Goal: Book appointment/travel/reservation

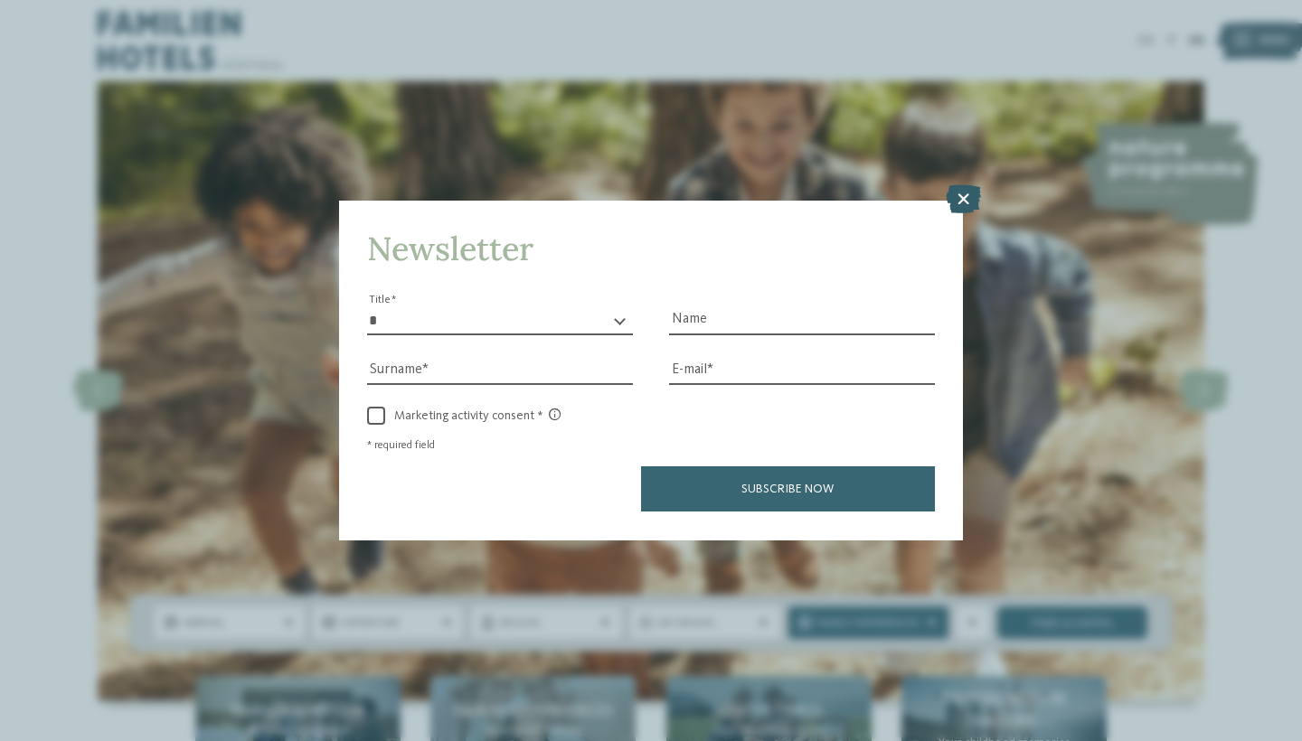
click at [964, 185] on icon at bounding box center [963, 199] width 35 height 29
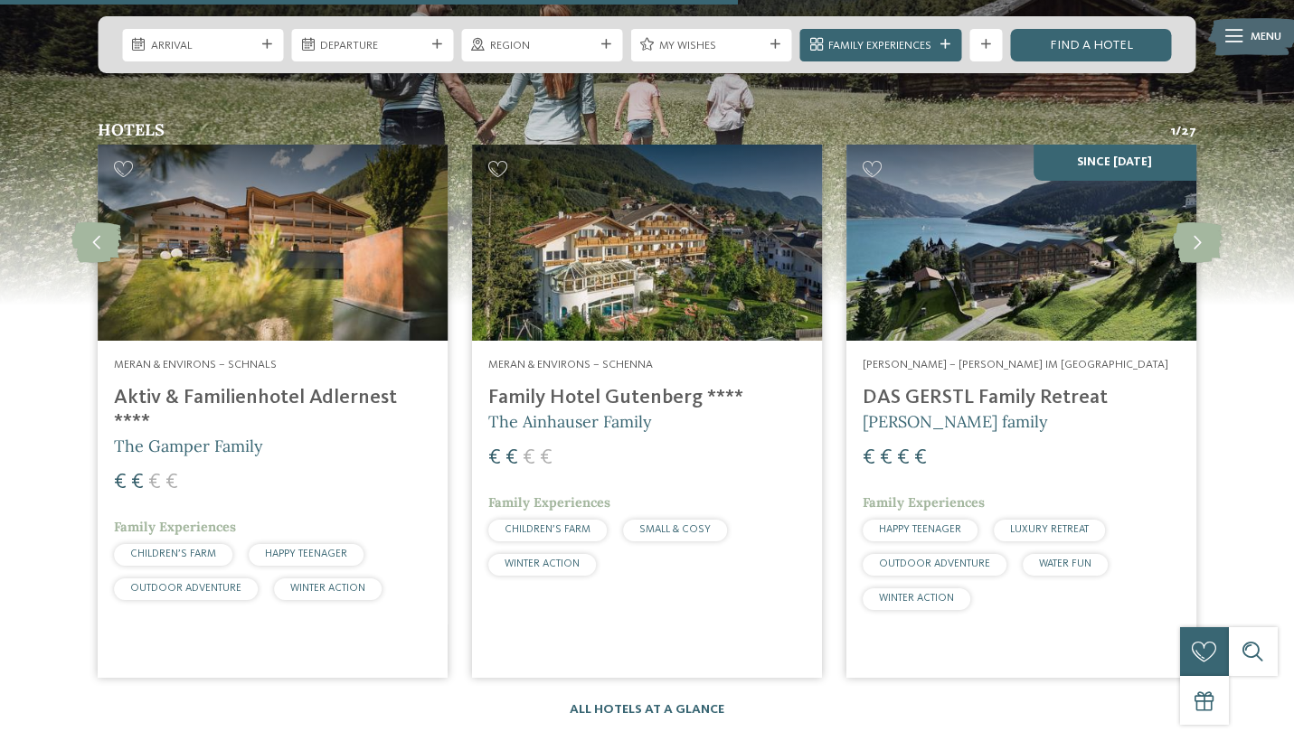
scroll to position [4183, 0]
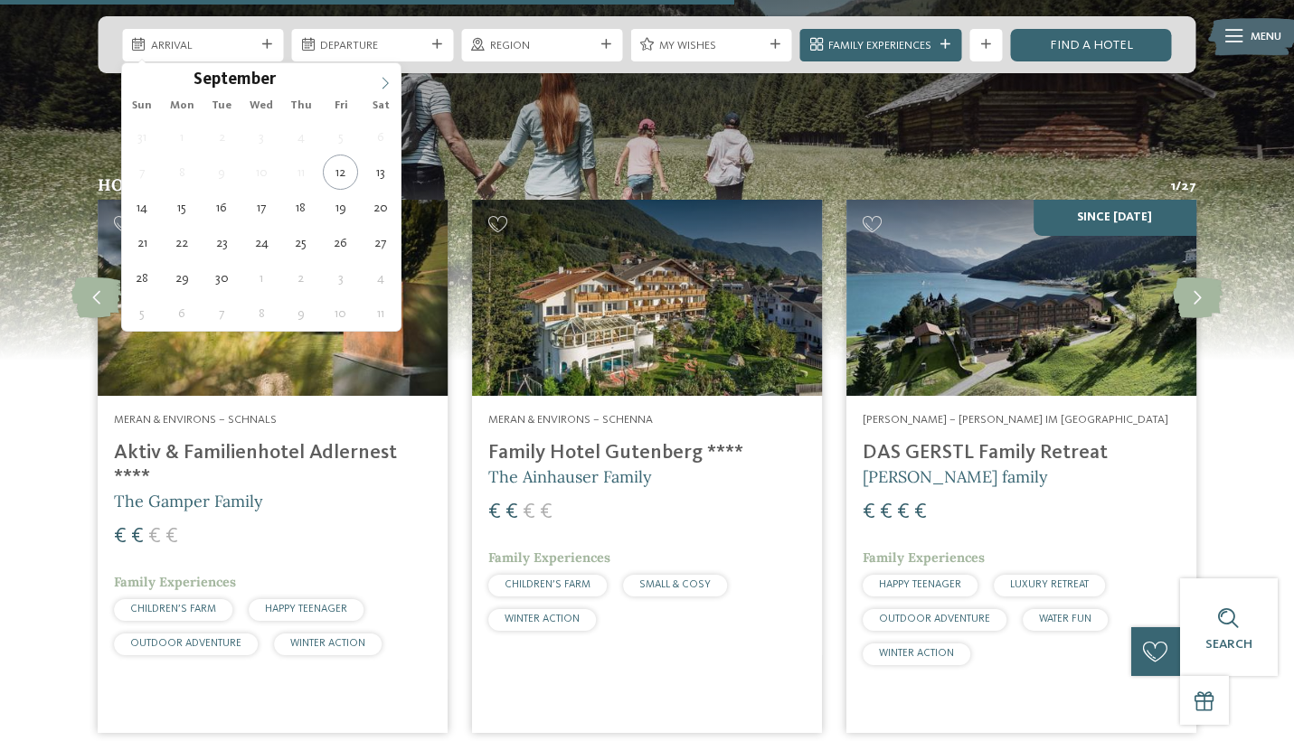
click at [382, 78] on icon at bounding box center [385, 83] width 13 height 13
type input "****"
click at [382, 78] on icon at bounding box center [385, 83] width 13 height 13
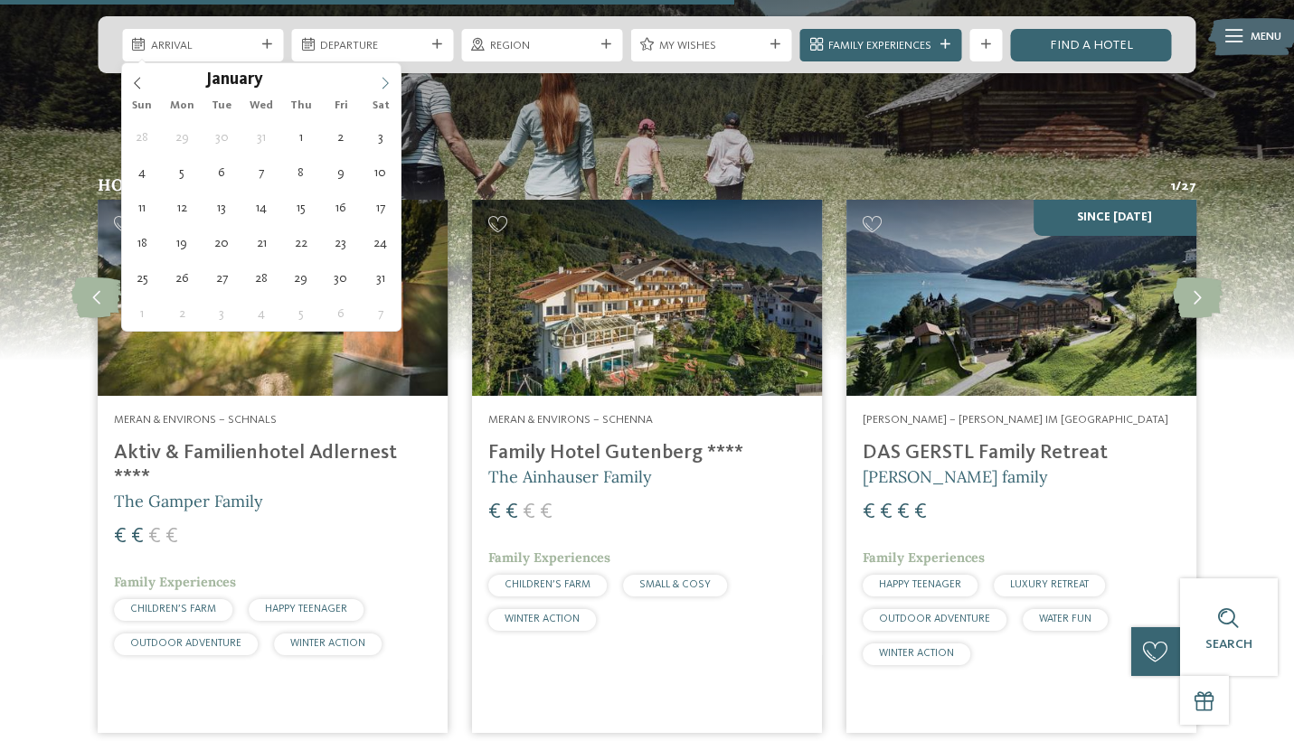
click at [382, 78] on icon at bounding box center [385, 83] width 13 height 13
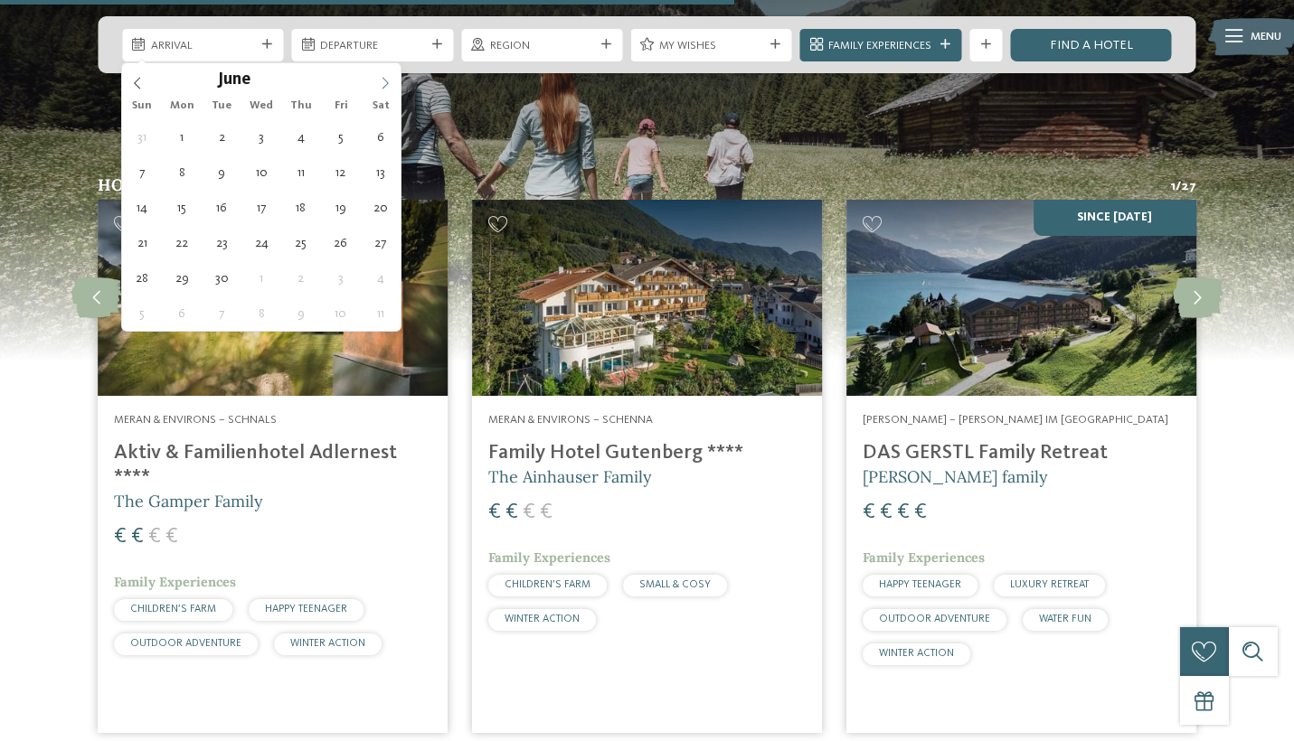
click at [382, 78] on icon at bounding box center [385, 83] width 13 height 13
type div "19.07.2026"
type input "****"
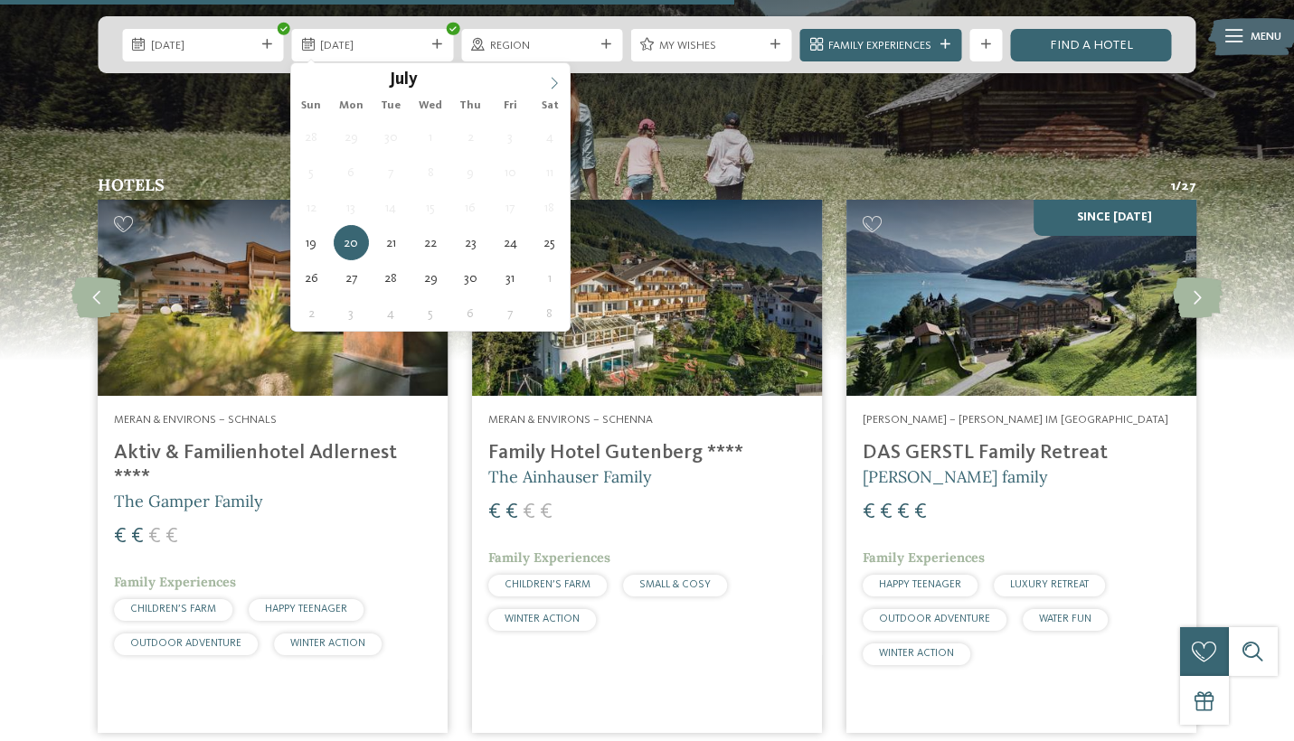
click at [560, 83] on icon at bounding box center [554, 83] width 13 height 13
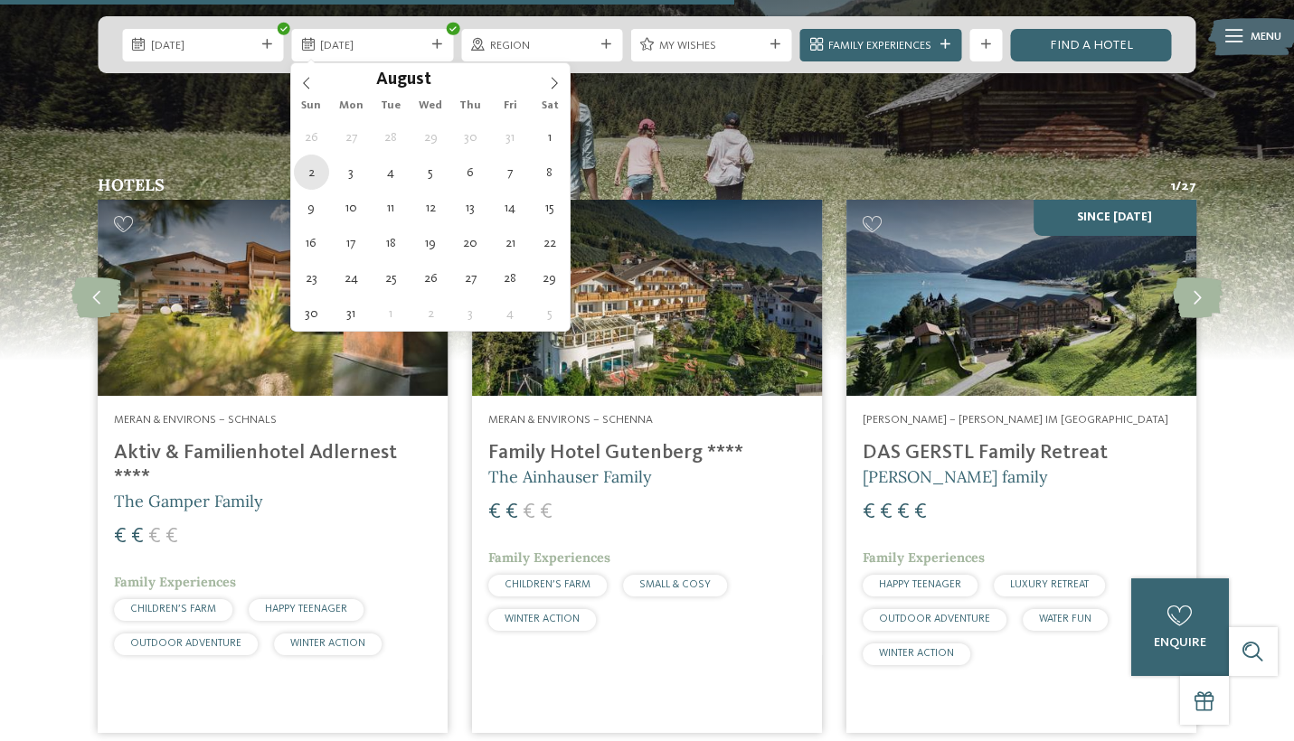
type div "02.08.2026"
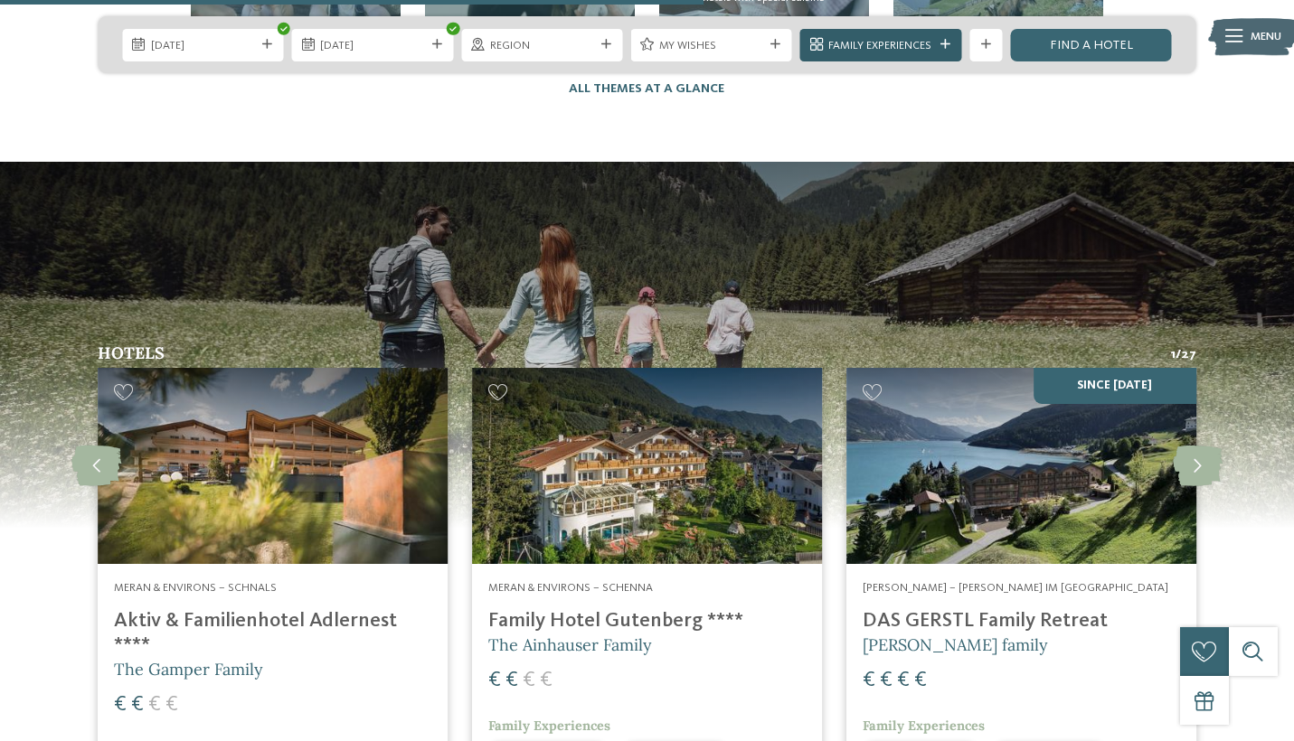
scroll to position [4006, 0]
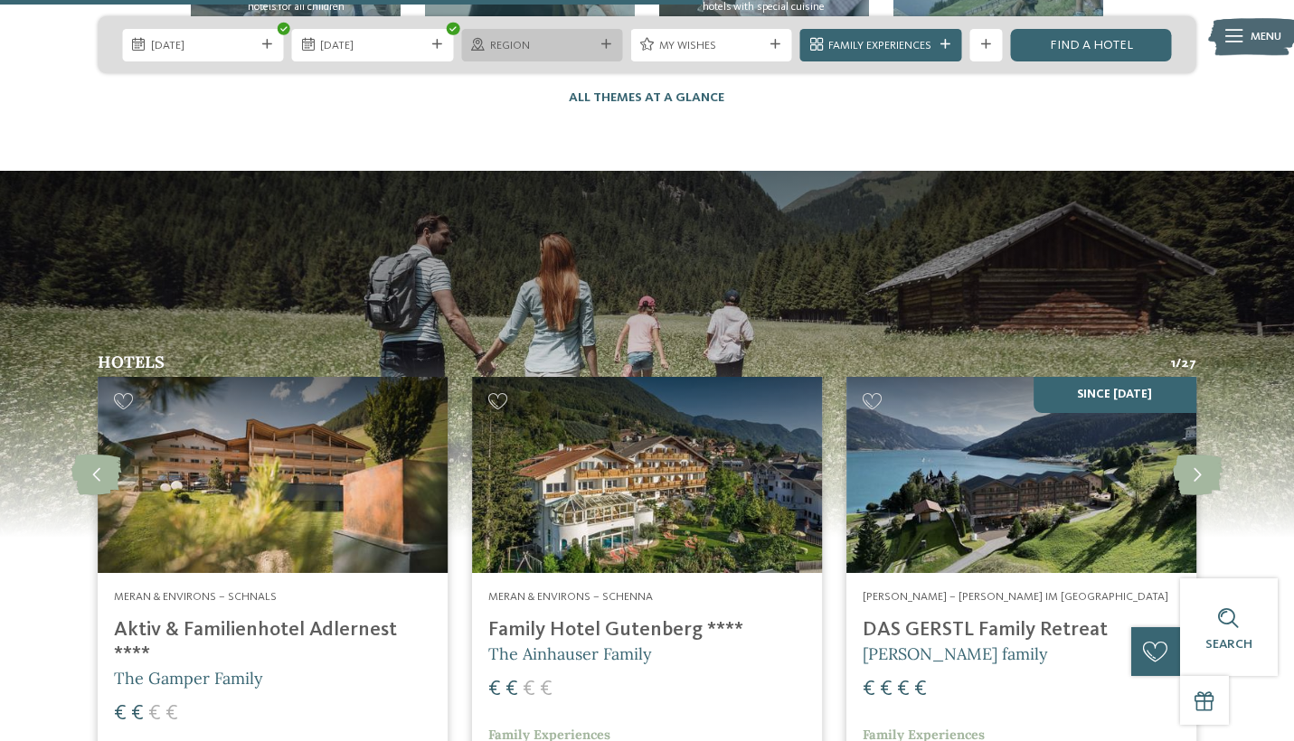
click at [569, 44] on span "Region" at bounding box center [542, 46] width 104 height 16
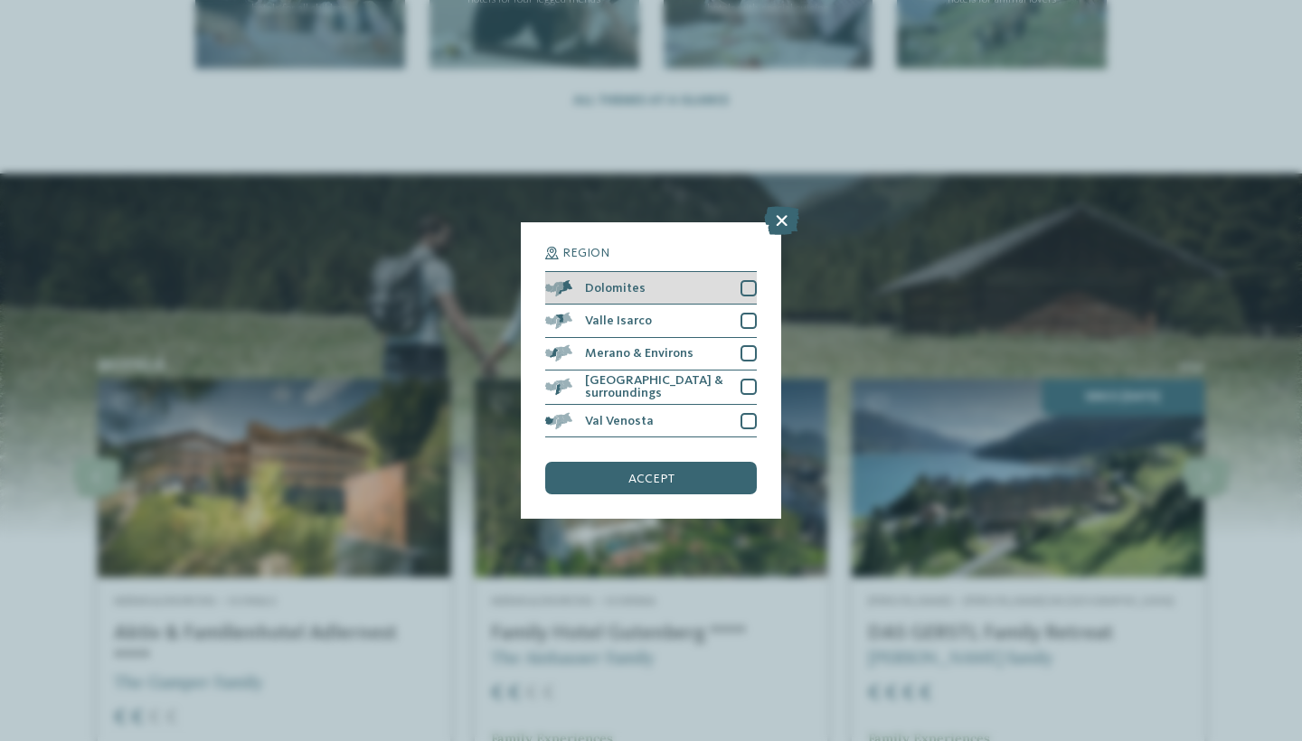
click at [741, 280] on div at bounding box center [748, 288] width 16 height 16
click at [647, 473] on span "accept" at bounding box center [651, 479] width 46 height 13
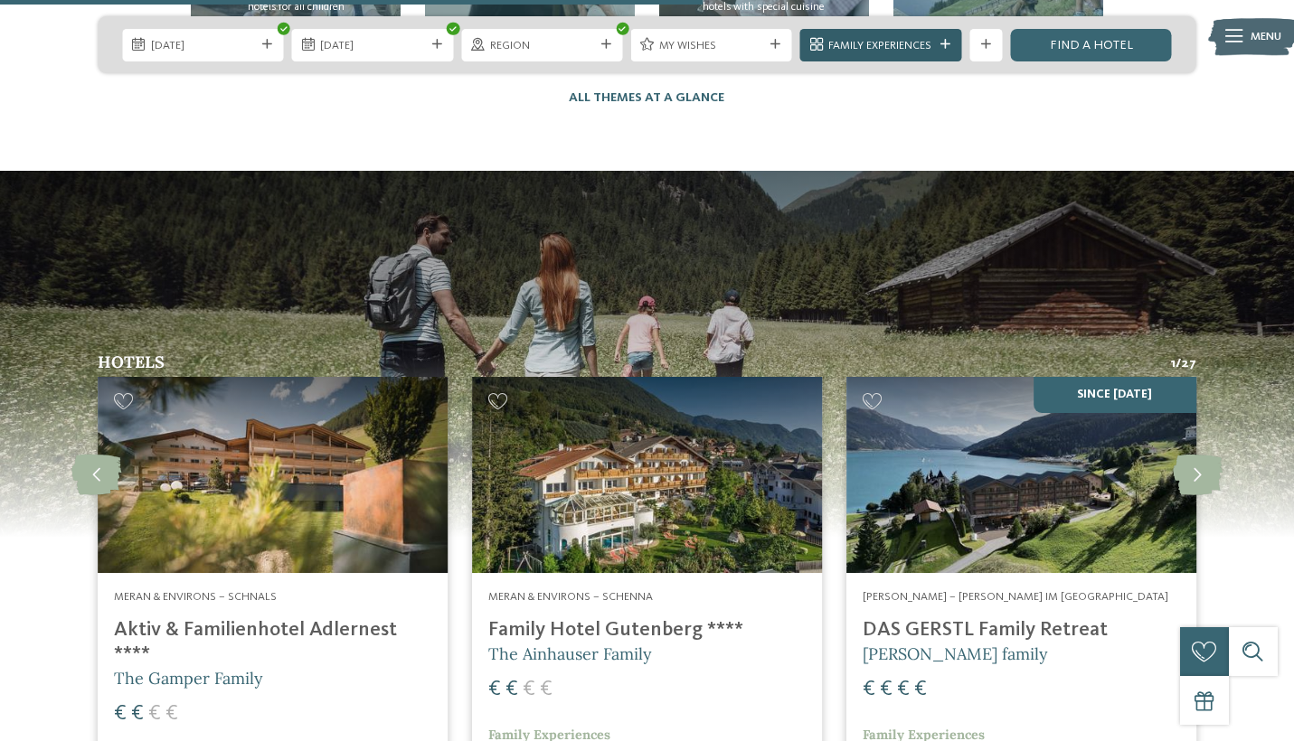
click at [957, 43] on div "Family Experiences" at bounding box center [880, 45] width 161 height 33
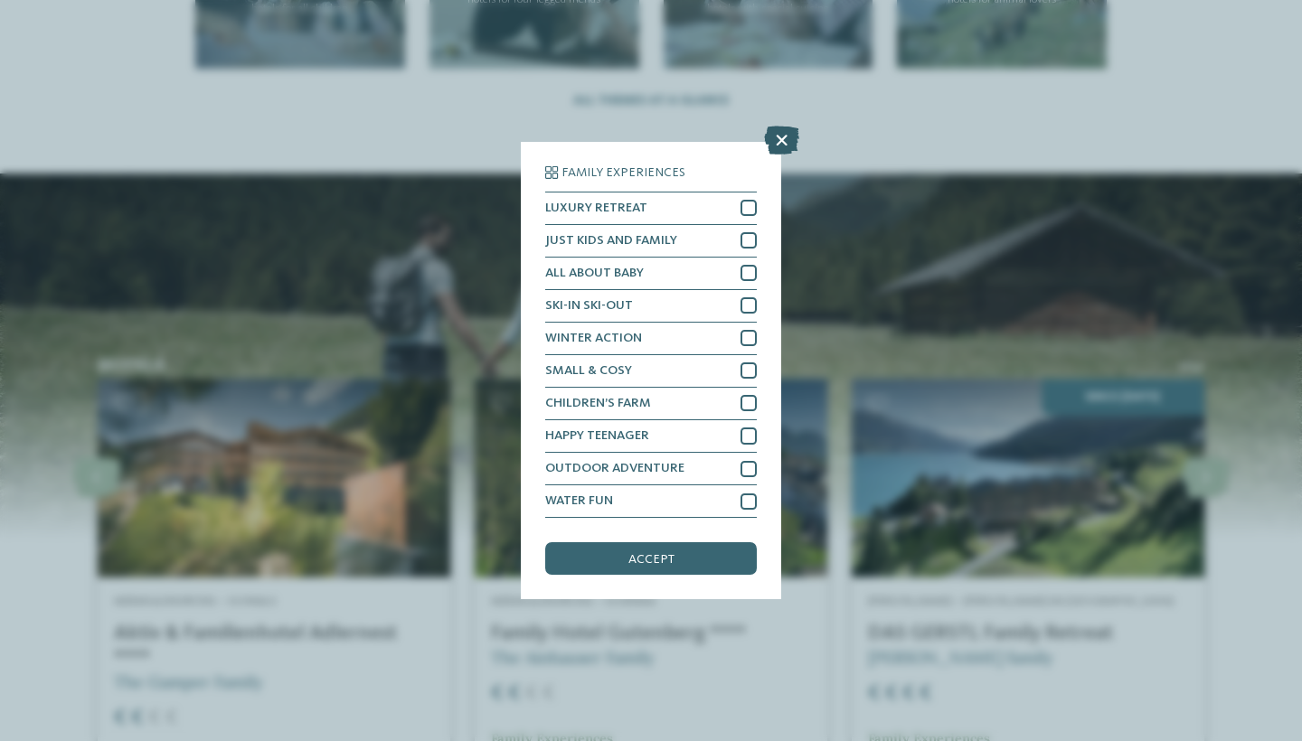
click at [786, 126] on icon at bounding box center [781, 140] width 35 height 29
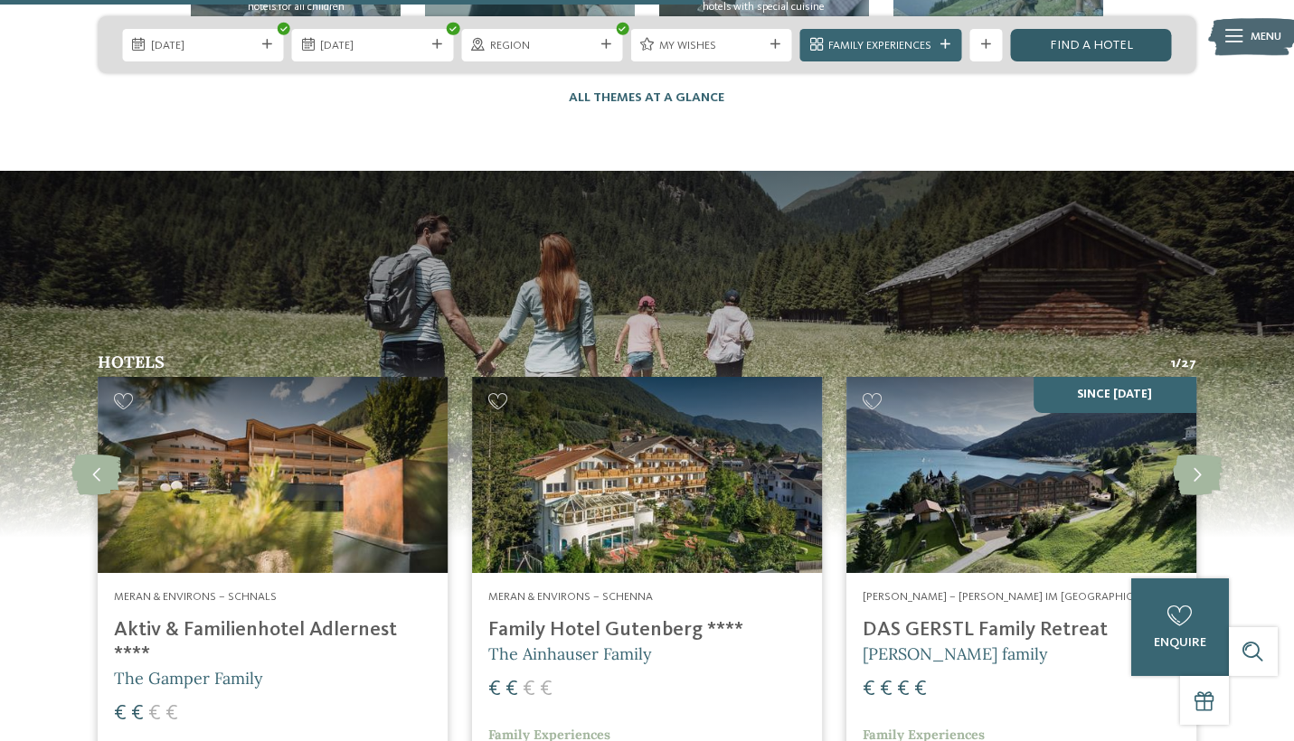
click at [1132, 46] on link "Find a hotel" at bounding box center [1090, 45] width 161 height 33
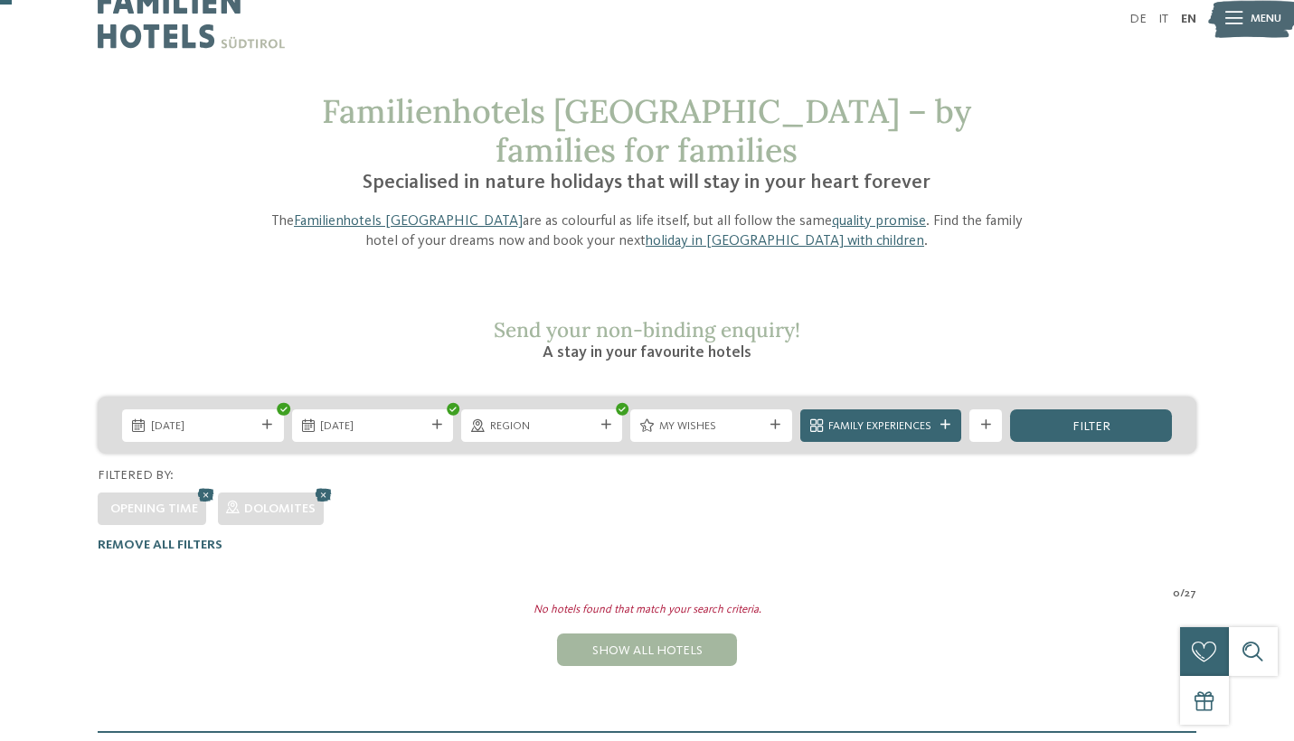
scroll to position [8, 0]
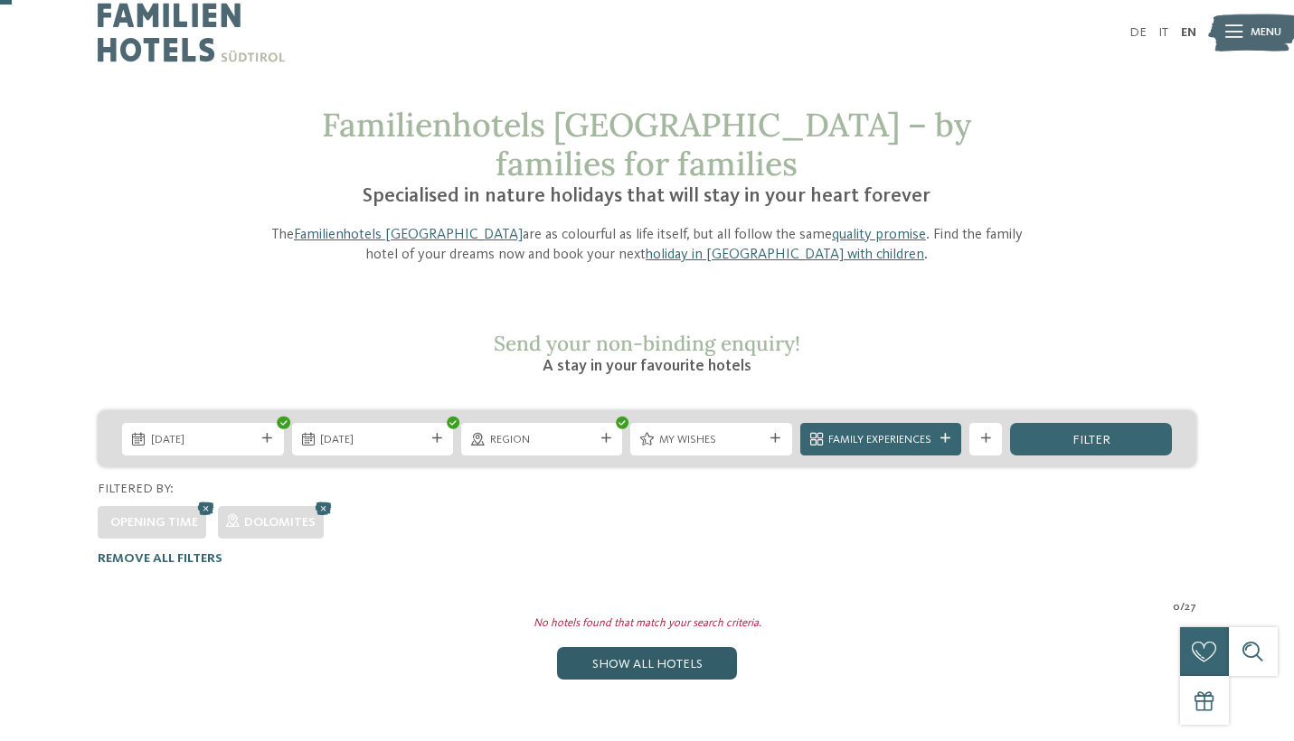
click at [621, 647] on div "Show all hotels" at bounding box center [646, 663] width 179 height 33
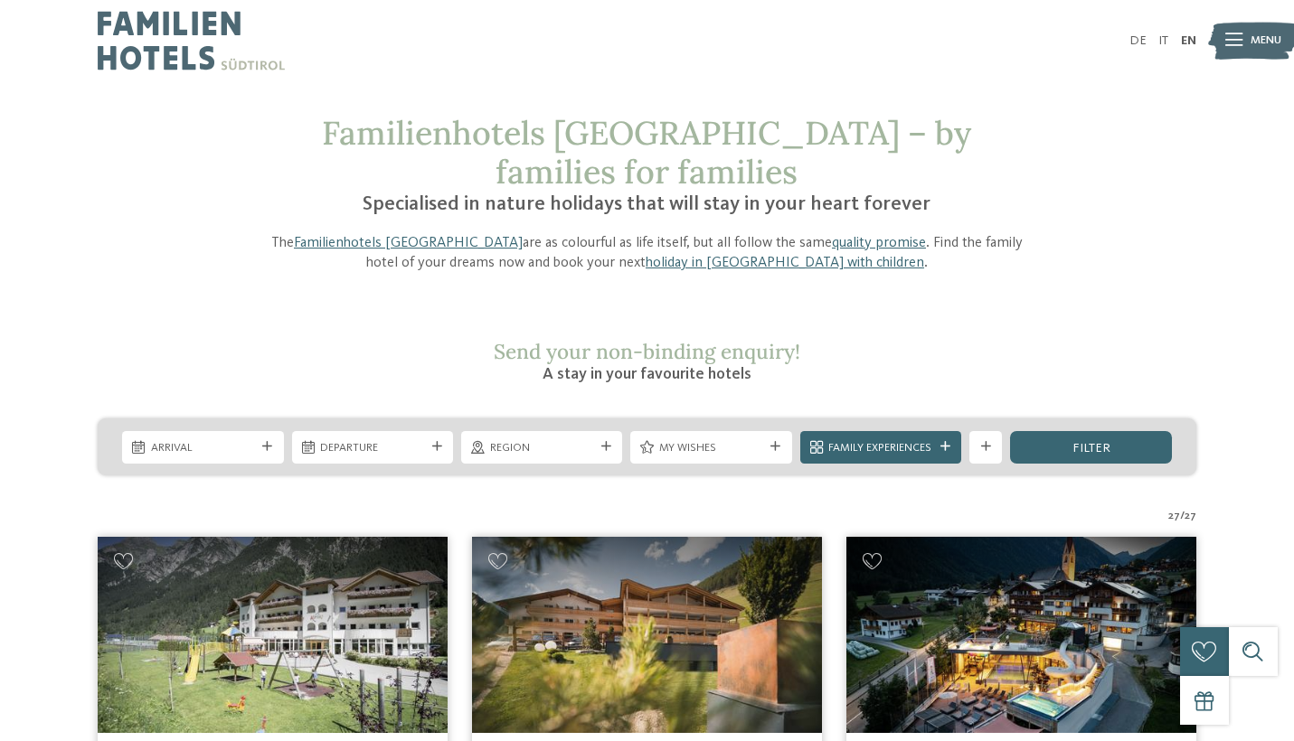
scroll to position [0, 0]
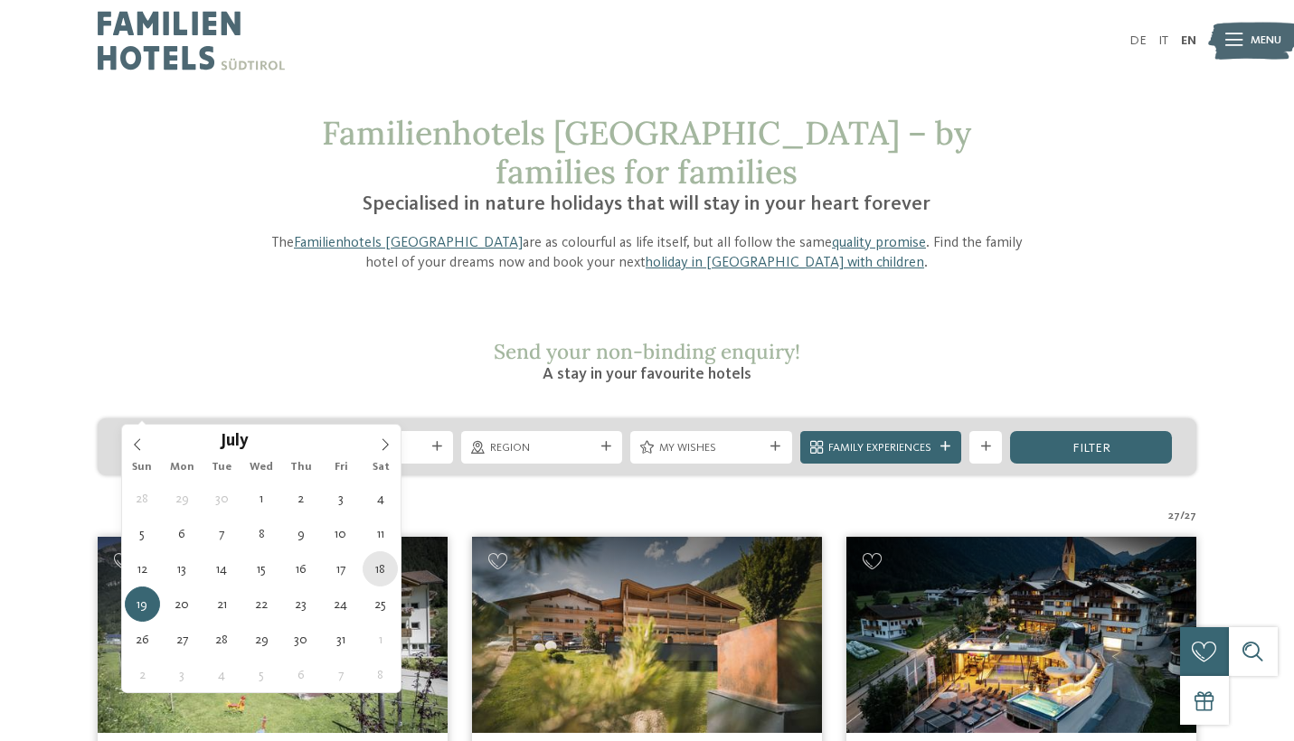
type div "18.07.2026"
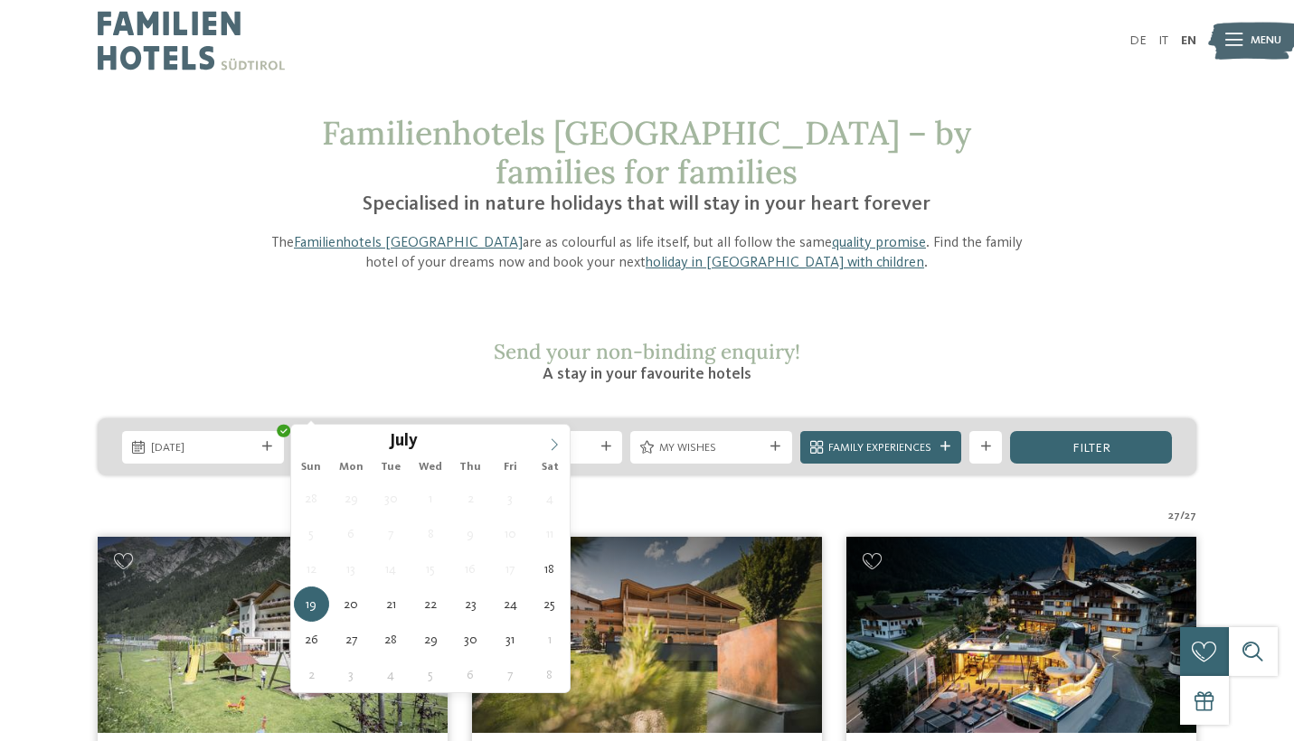
click at [555, 442] on icon at bounding box center [554, 444] width 13 height 13
type div "01.08.2026"
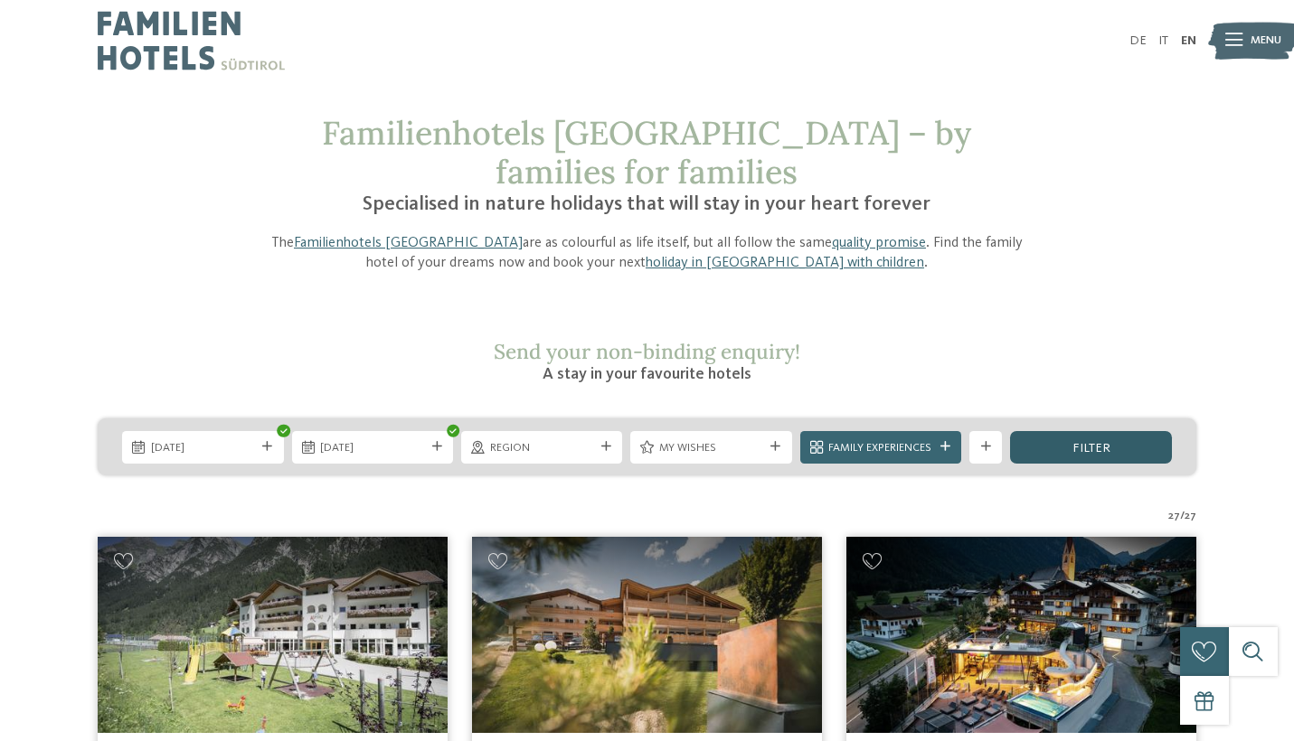
click at [1046, 431] on div "filter" at bounding box center [1090, 447] width 161 height 33
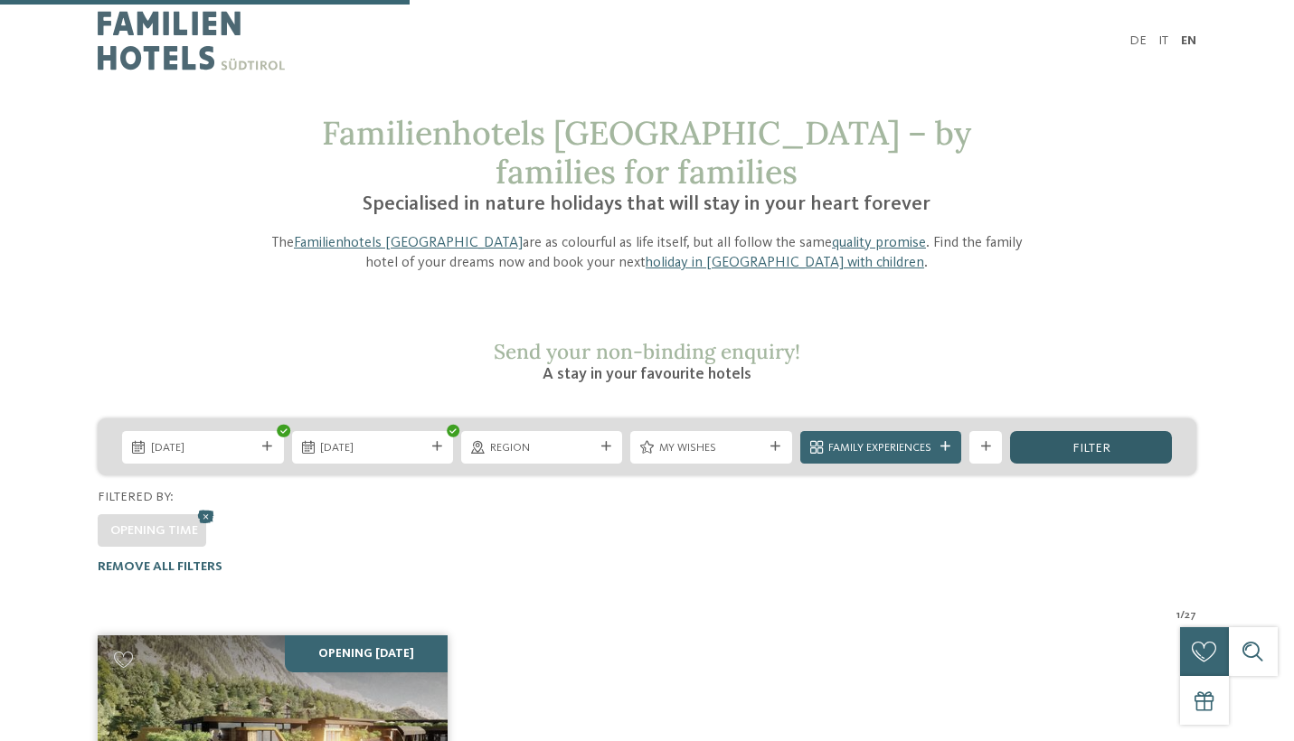
scroll to position [482, 0]
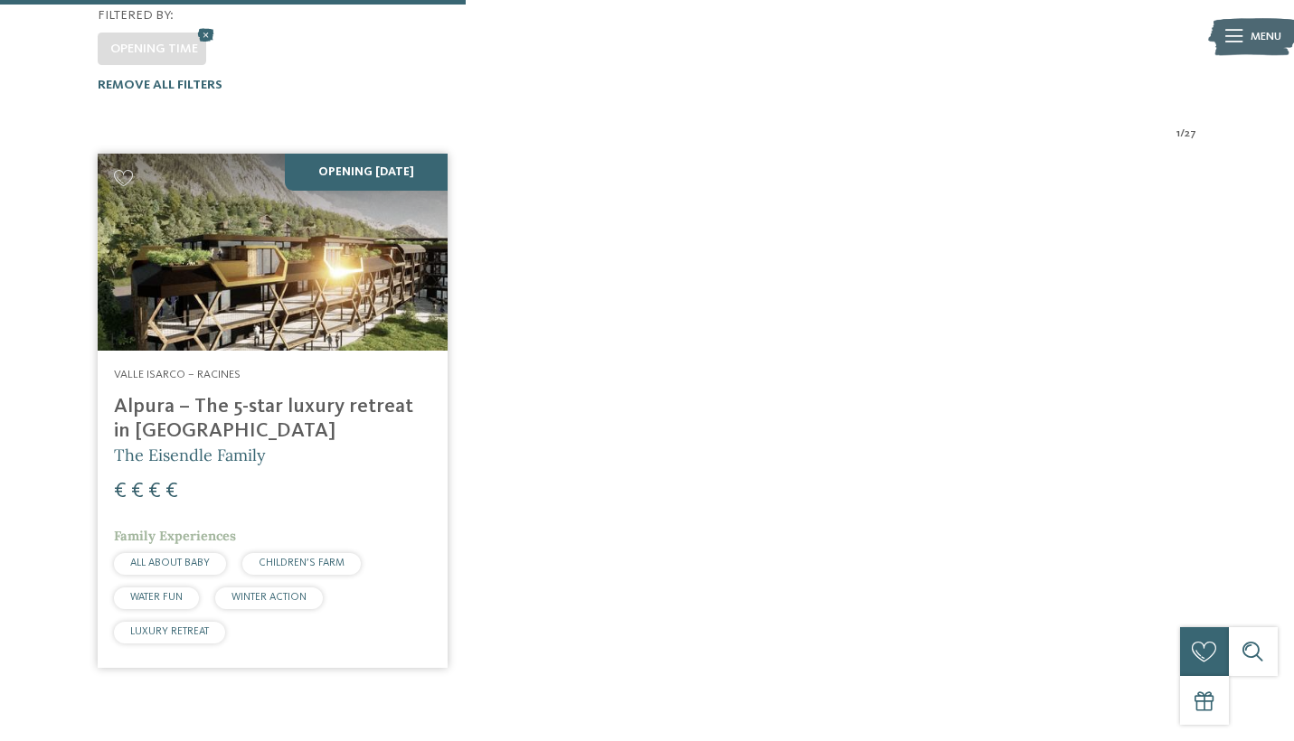
click at [225, 395] on h4 "Alpura – The 5-star luxury retreat in [GEOGRAPHIC_DATA]" at bounding box center [272, 419] width 317 height 49
